Goal: Task Accomplishment & Management: Manage account settings

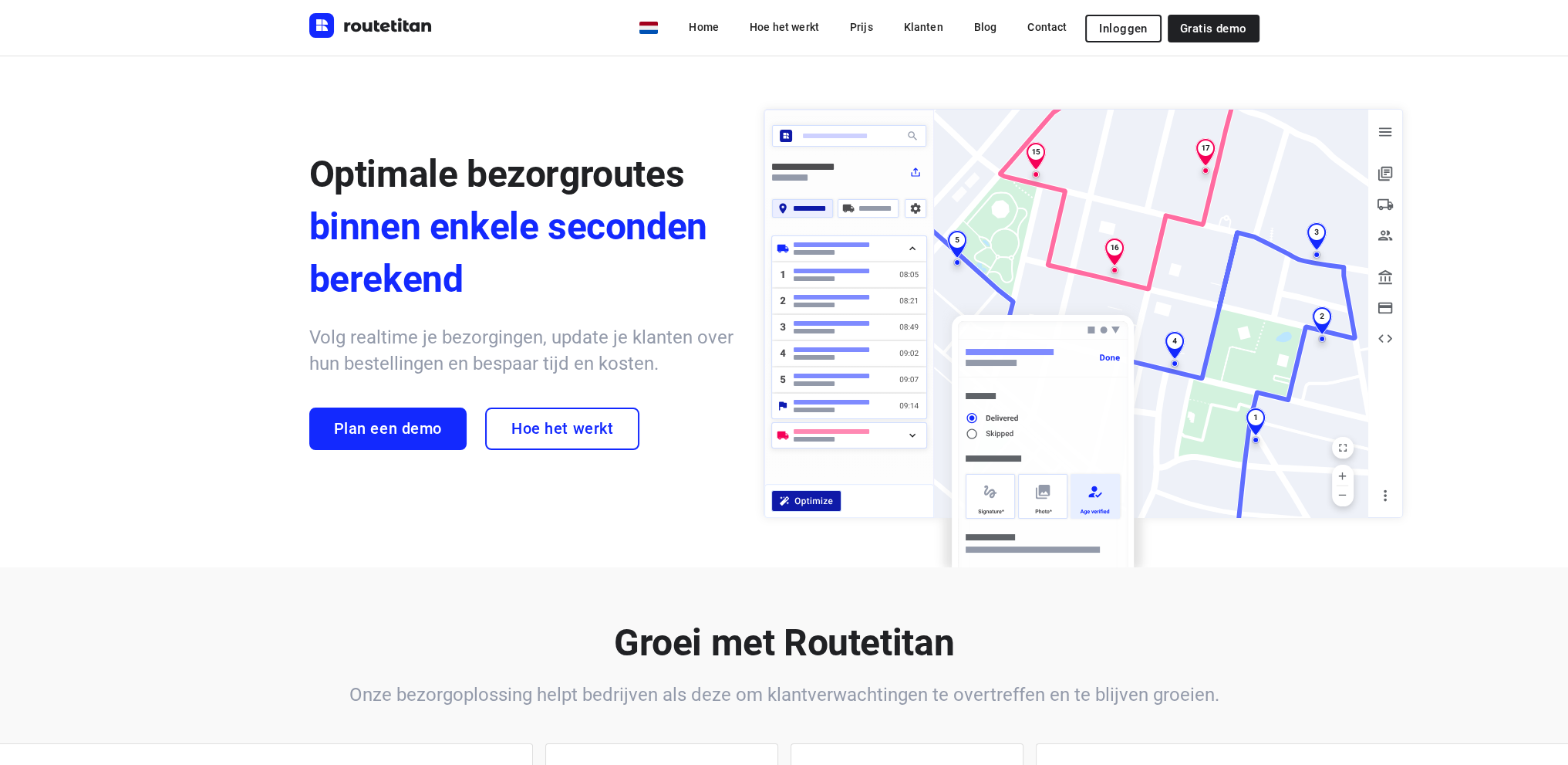
click at [1139, 28] on span "Inloggen" at bounding box center [1123, 28] width 48 height 12
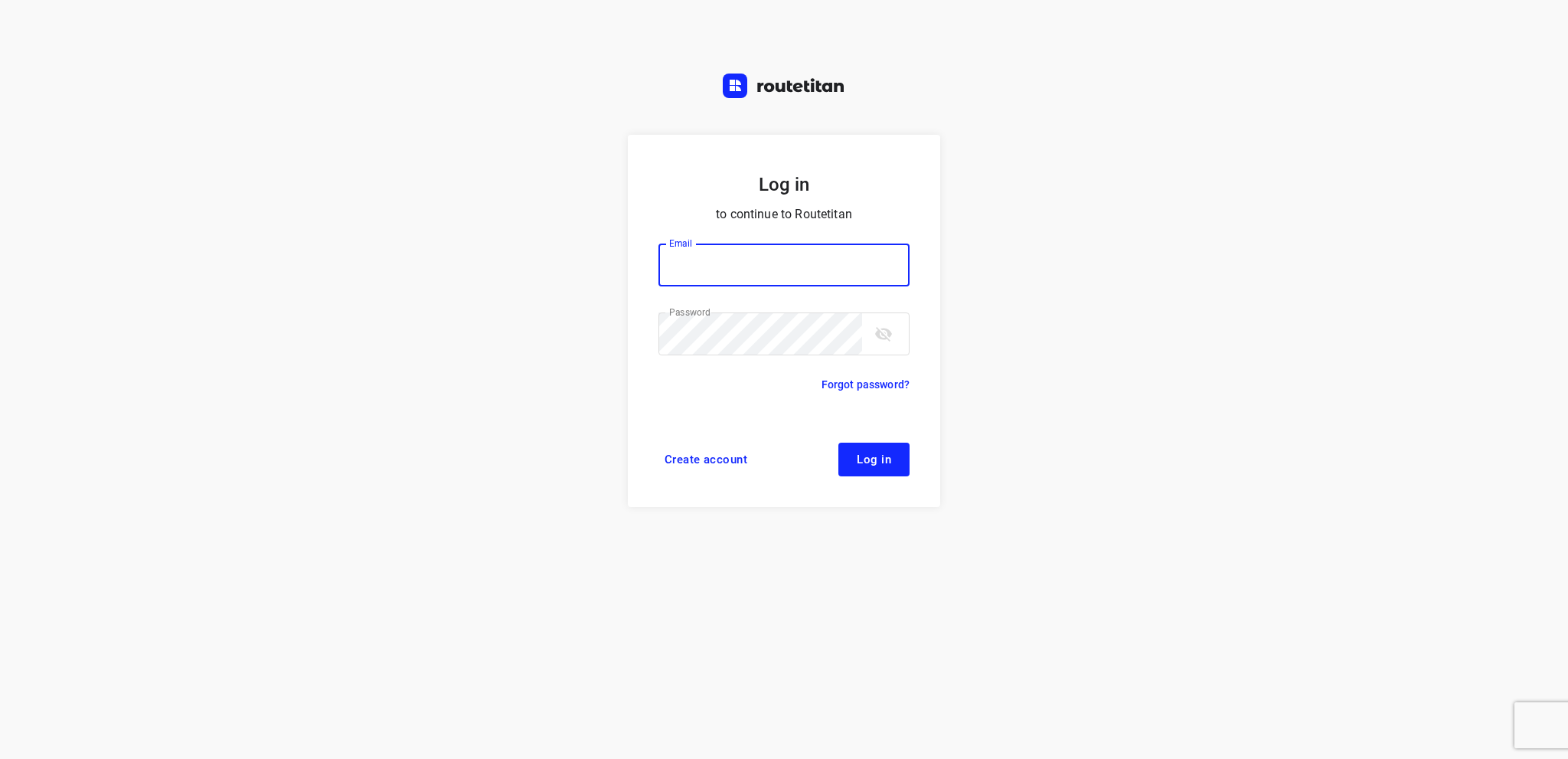
type input "info@tasboomkwekerij.nl"
click at [898, 458] on button "Log in" at bounding box center [874, 458] width 71 height 33
